Goal: Task Accomplishment & Management: Use online tool/utility

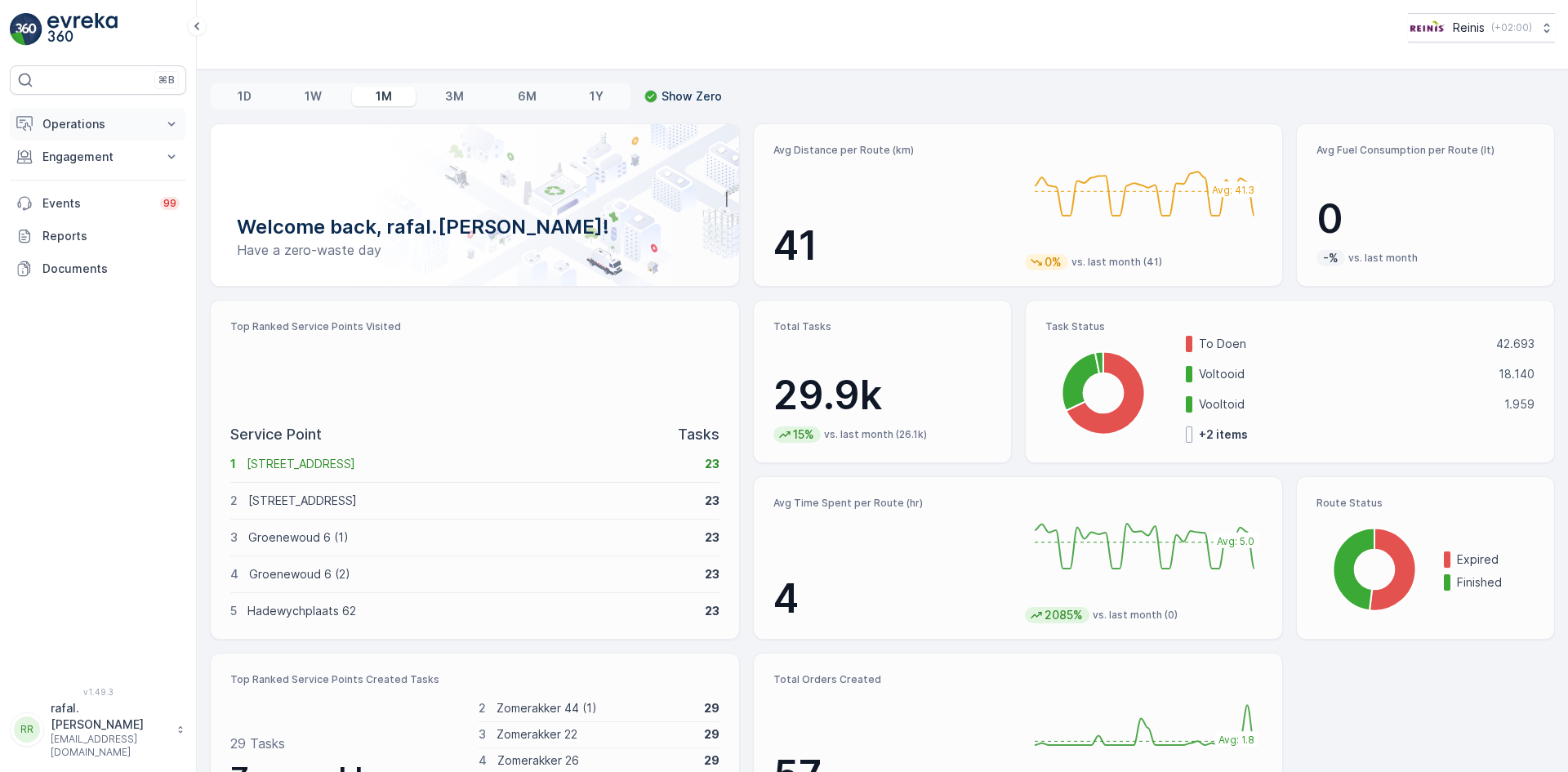
click at [85, 120] on p "Operations" at bounding box center [98, 124] width 111 height 17
click at [84, 190] on p "Routes & Tasks" at bounding box center [83, 198] width 84 height 17
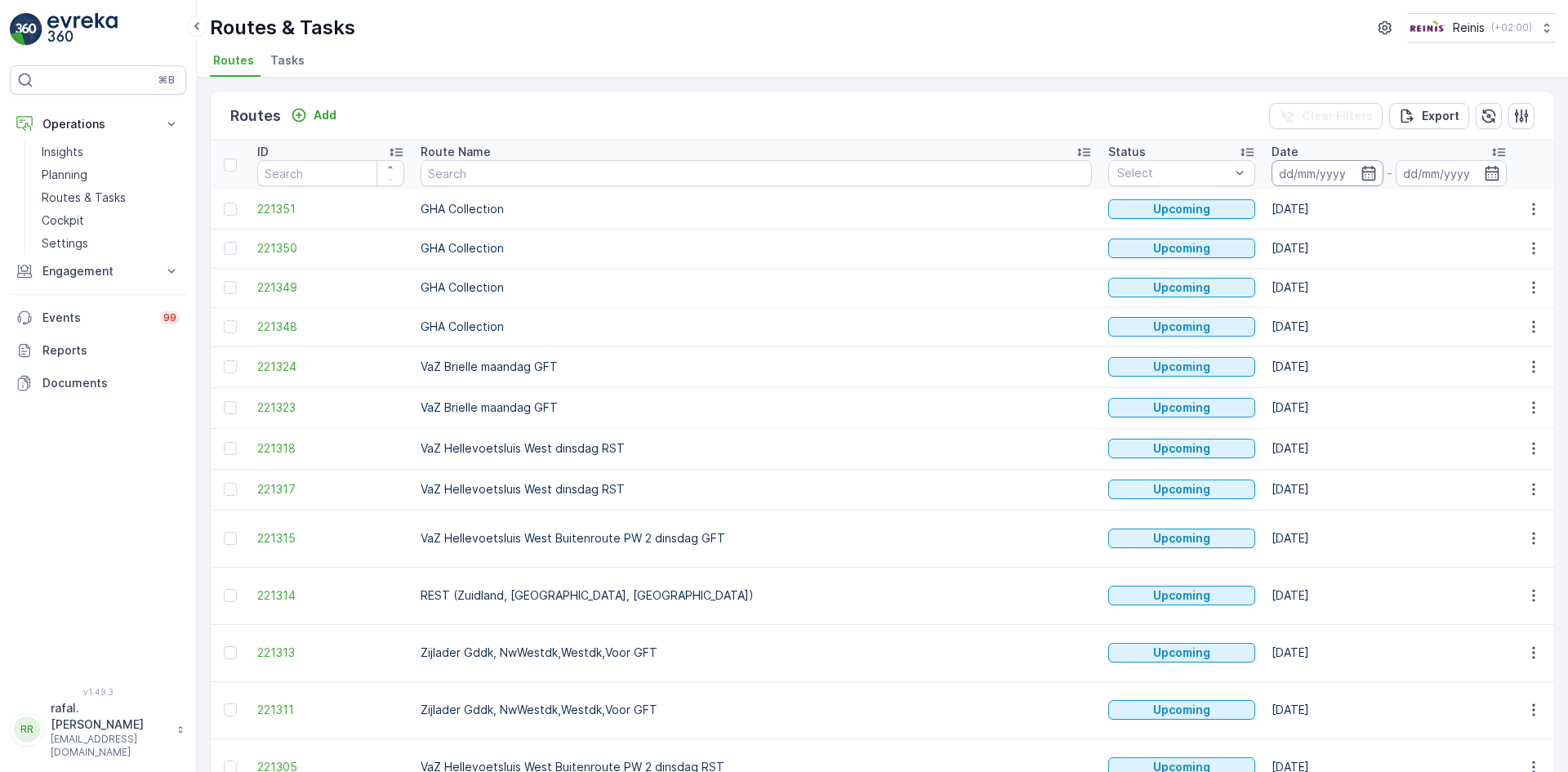
click at [1271, 173] on input at bounding box center [1327, 173] width 112 height 26
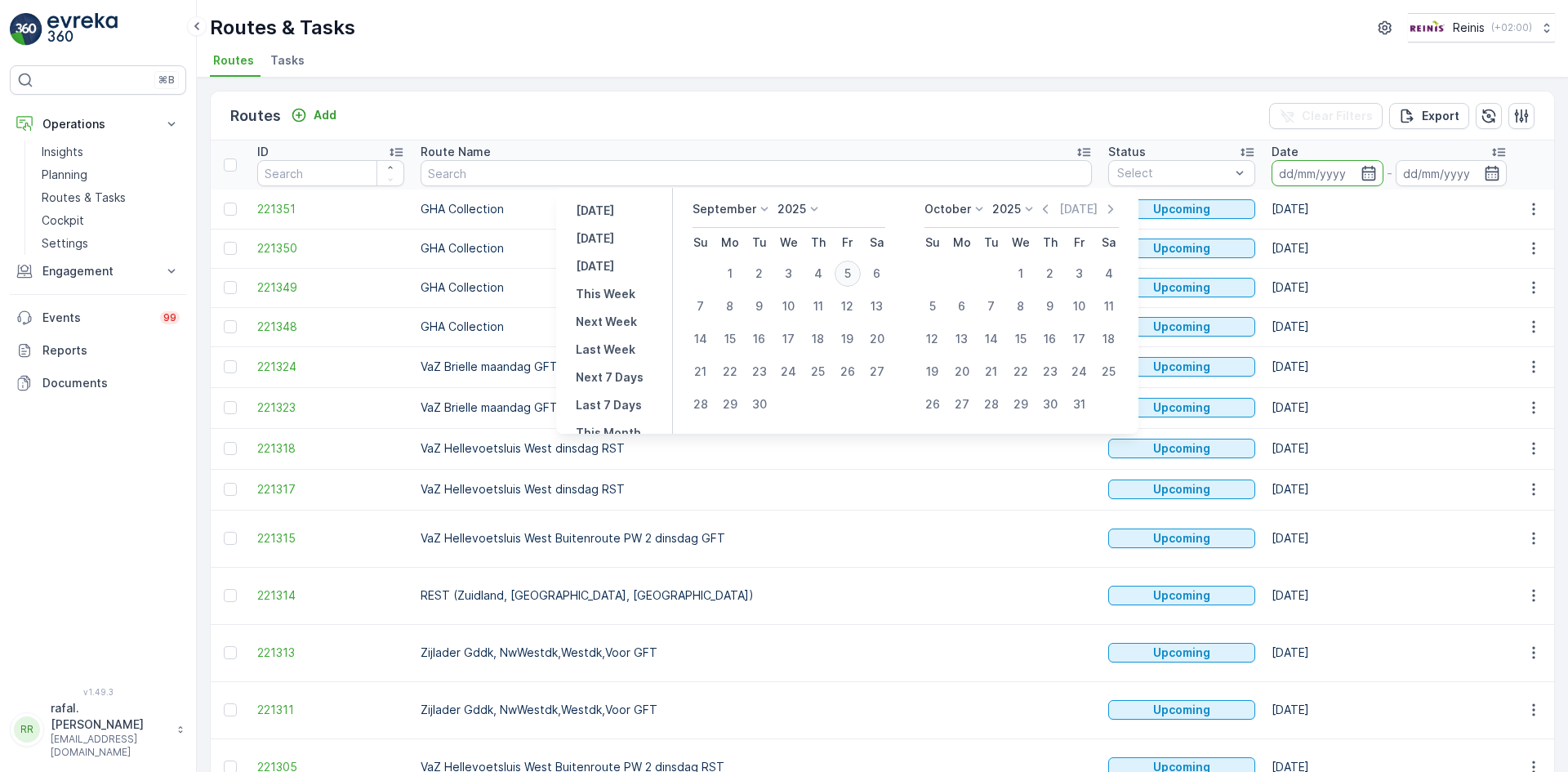
click at [847, 271] on div "5" at bounding box center [848, 274] width 26 height 26
type input "[DATE]"
click at [847, 271] on div "5" at bounding box center [848, 274] width 26 height 26
type input "[DATE]"
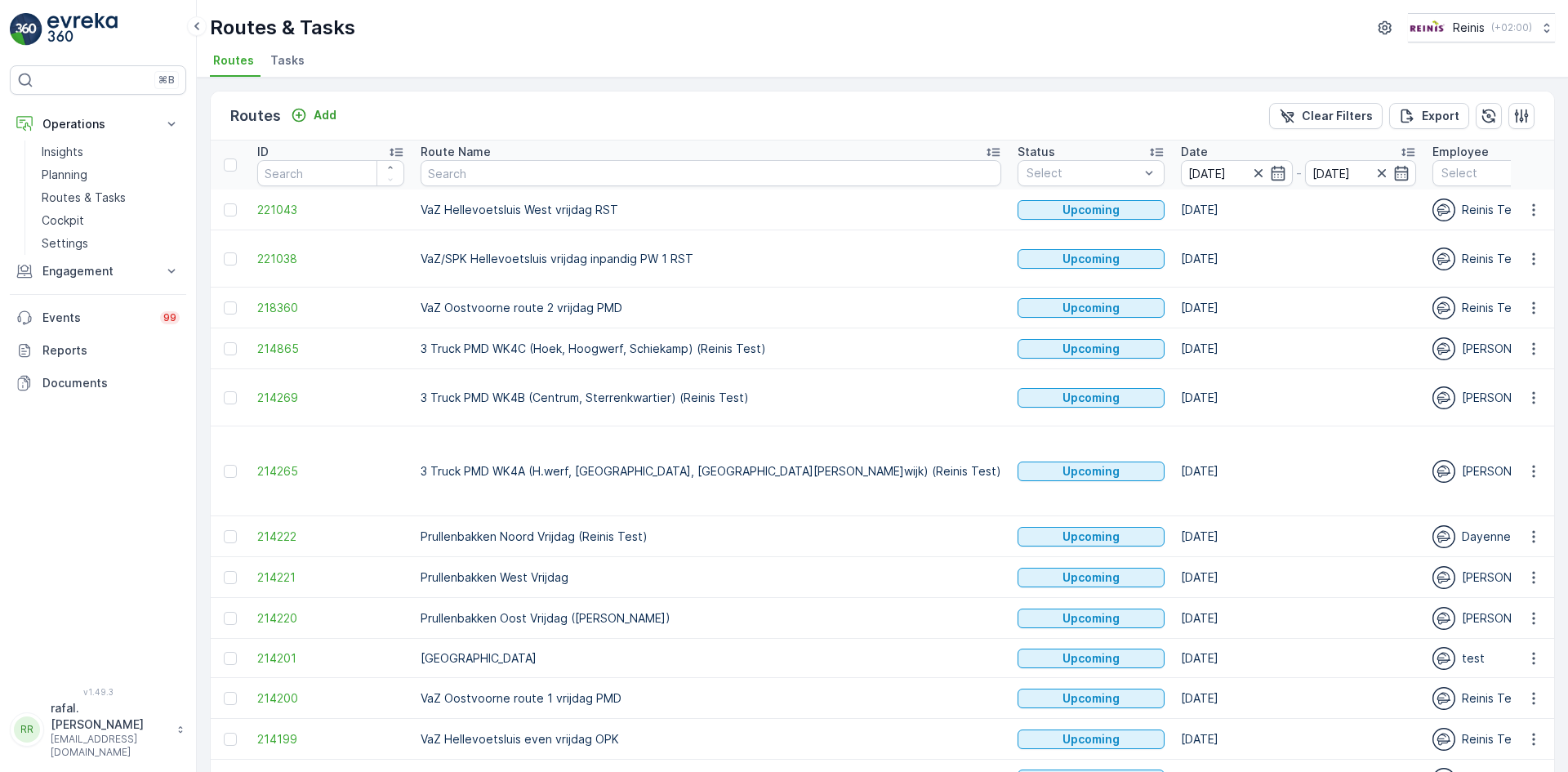
click at [985, 148] on icon at bounding box center [993, 152] width 17 height 17
